Goal: Information Seeking & Learning: Learn about a topic

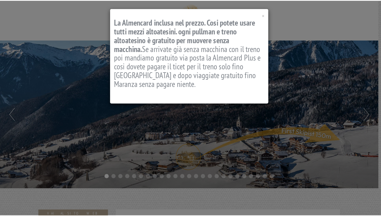
scroll to position [314, 0]
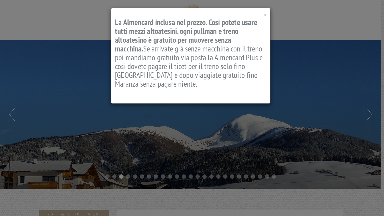
click at [369, 115] on div "× La Almencard inclusa nel prezzo. Cosi potete usare tutti mezzi altoatesini. o…" at bounding box center [192, 108] width 384 height 216
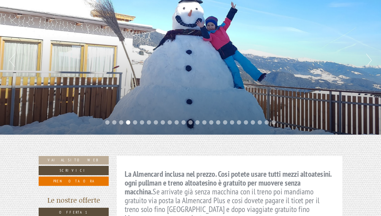
scroll to position [60, 0]
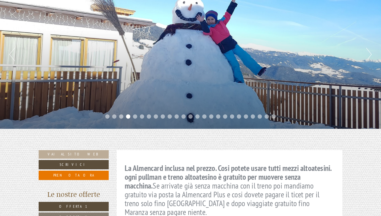
click at [371, 54] on button "Next" at bounding box center [370, 54] width 6 height 13
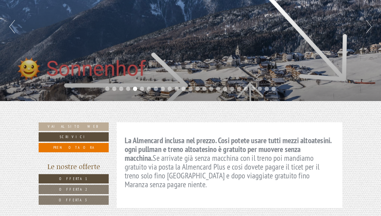
scroll to position [96, 0]
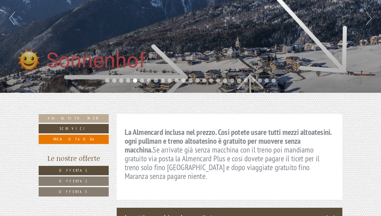
click at [74, 168] on span "Offerta 1" at bounding box center [73, 170] width 29 height 5
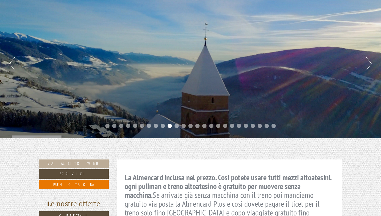
scroll to position [50, 0]
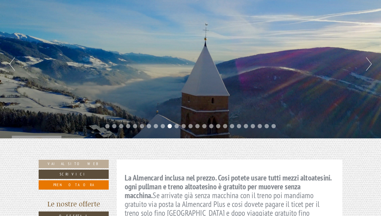
click at [371, 64] on button "Next" at bounding box center [370, 63] width 6 height 13
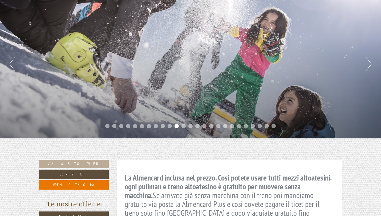
click at [371, 64] on button "Next" at bounding box center [370, 63] width 6 height 13
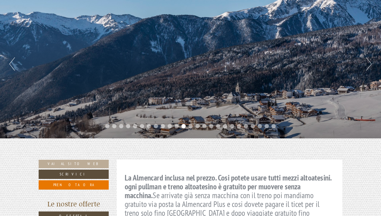
click at [371, 64] on button "Next" at bounding box center [370, 63] width 6 height 13
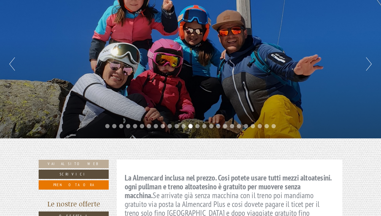
click at [371, 64] on button "Next" at bounding box center [370, 63] width 6 height 13
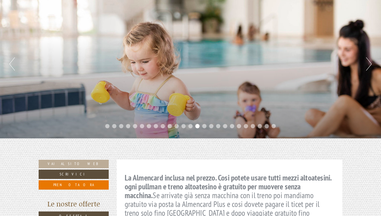
click at [371, 64] on button "Next" at bounding box center [370, 63] width 6 height 13
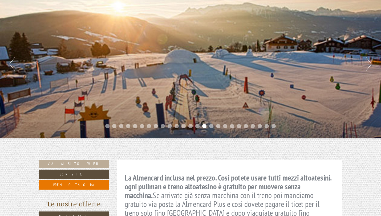
click at [371, 64] on button "Next" at bounding box center [370, 63] width 6 height 13
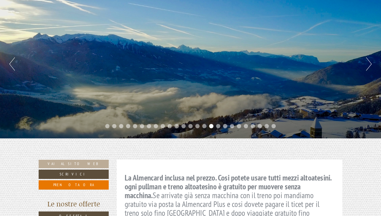
click at [371, 64] on button "Next" at bounding box center [370, 63] width 6 height 13
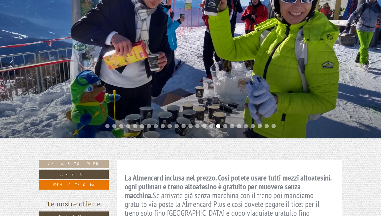
click at [371, 64] on button "Next" at bounding box center [370, 63] width 6 height 13
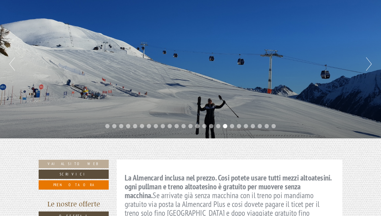
click at [371, 64] on button "Next" at bounding box center [370, 63] width 6 height 13
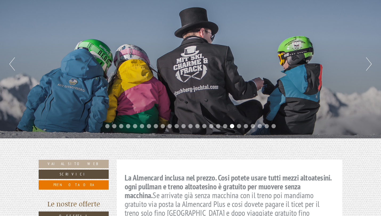
click at [371, 64] on button "Next" at bounding box center [370, 63] width 6 height 13
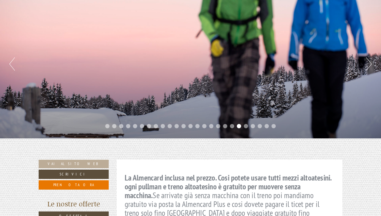
click at [371, 64] on button "Next" at bounding box center [370, 63] width 6 height 13
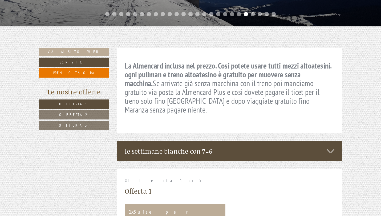
scroll to position [164, 0]
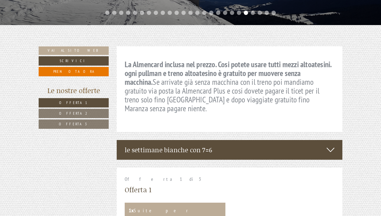
click at [74, 112] on span "Offerta 2" at bounding box center [73, 113] width 29 height 5
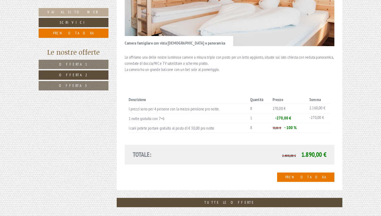
scroll to position [502, 0]
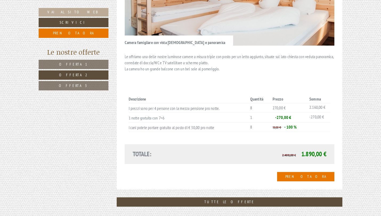
click at [89, 85] on link "Offerta 3" at bounding box center [74, 85] width 70 height 9
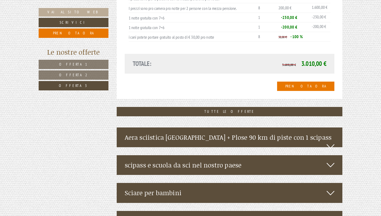
scroll to position [741, 0]
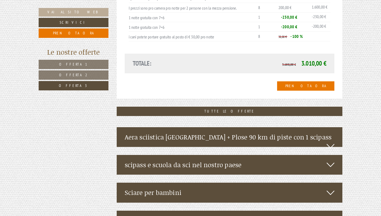
click at [330, 142] on icon at bounding box center [331, 146] width 8 height 9
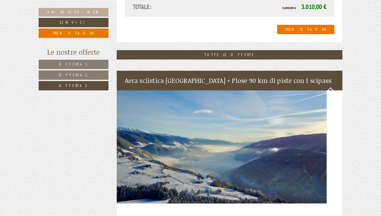
scroll to position [789, 0]
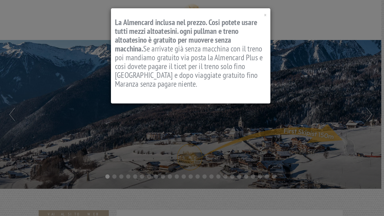
scroll to position [314, 0]
